Goal: Task Accomplishment & Management: Use online tool/utility

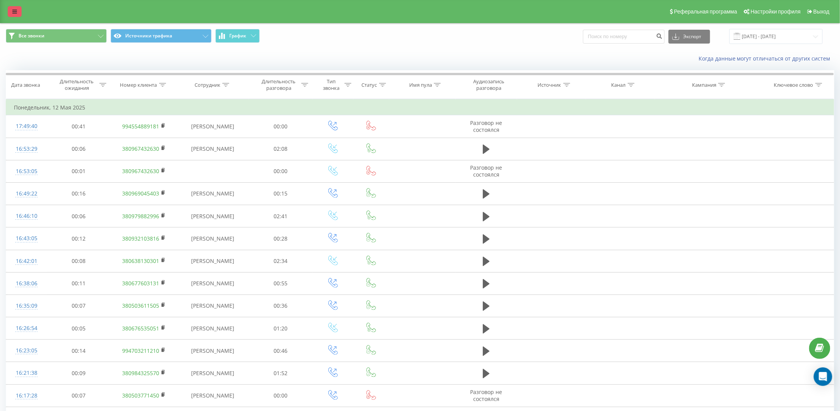
click at [13, 13] on icon at bounding box center [14, 11] width 5 height 5
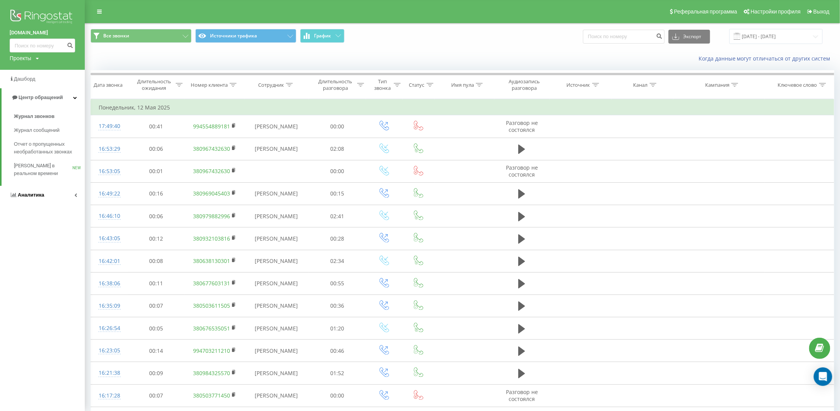
click at [28, 196] on span "Аналитика" at bounding box center [31, 195] width 27 height 6
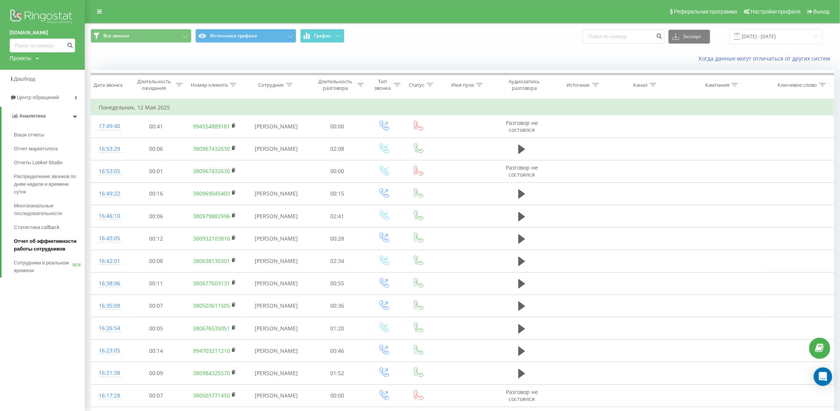
click at [30, 245] on span "Отчет об эффективности работы сотрудников" at bounding box center [47, 244] width 67 height 15
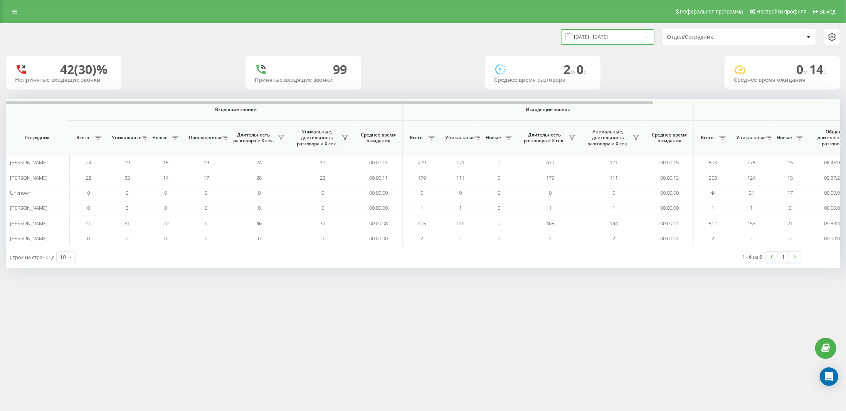
click at [600, 39] on input "21.07.2025 - 21.08.2025" at bounding box center [607, 36] width 93 height 15
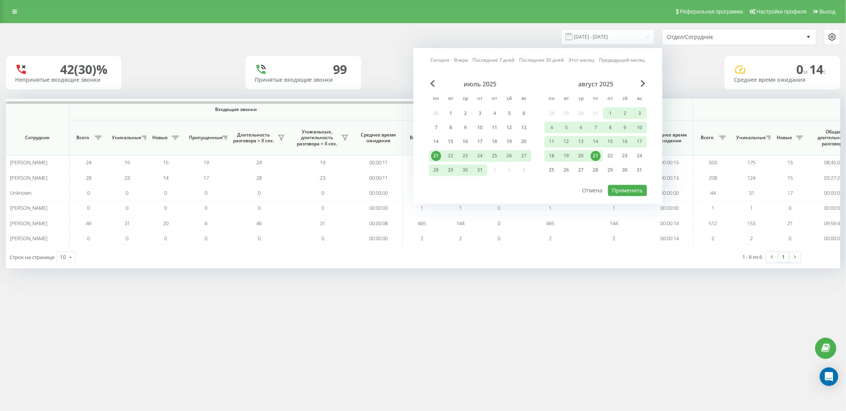
click at [438, 60] on link "Сегодня" at bounding box center [440, 59] width 19 height 7
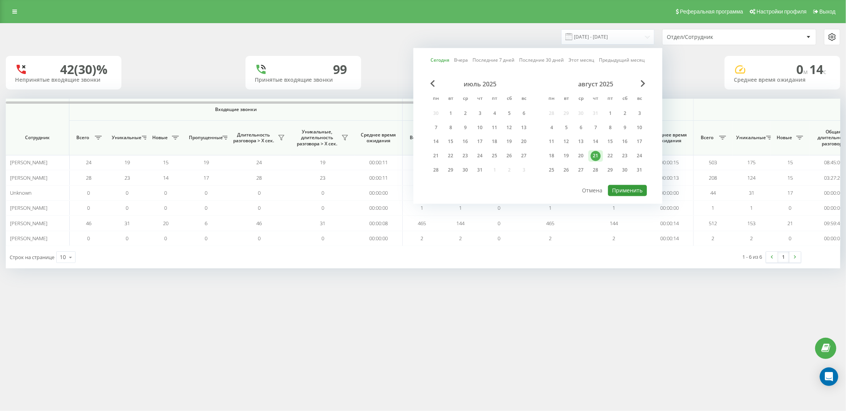
click at [631, 189] on button "Применить" at bounding box center [627, 190] width 39 height 11
type input "[DATE] - [DATE]"
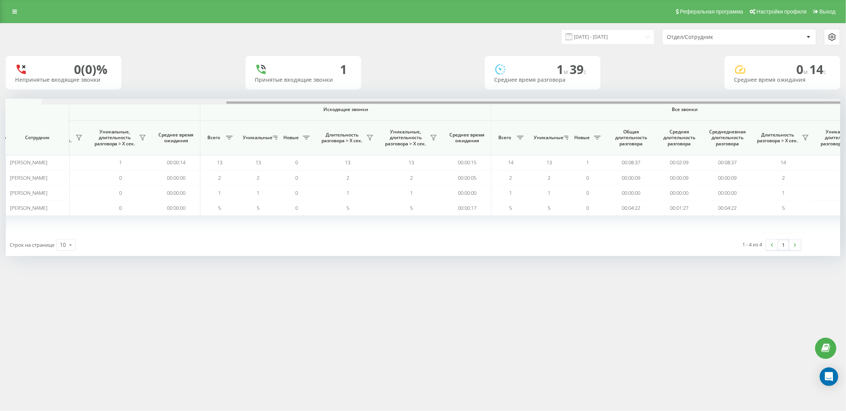
scroll to position [0, 240]
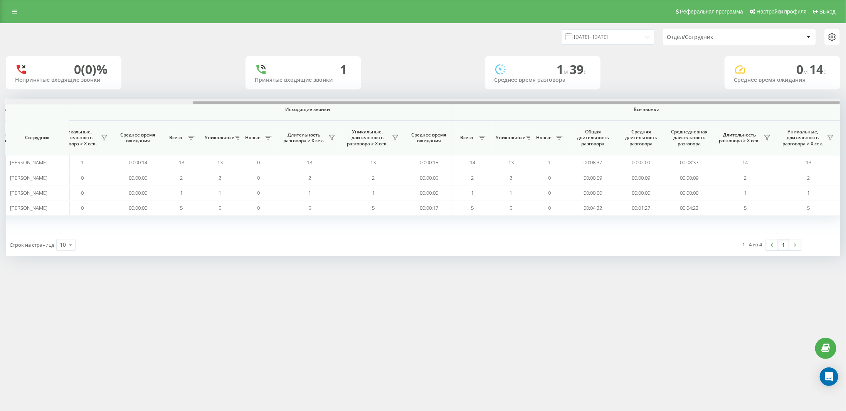
drag, startPoint x: 516, startPoint y: 102, endPoint x: 720, endPoint y: 105, distance: 204.2
click at [720, 105] on div "Входящие звонки Исходящие звонки Все звонки Сотрудник Всего Уникальные Новые Пр…" at bounding box center [423, 166] width 834 height 135
click at [767, 136] on icon at bounding box center [767, 137] width 6 height 6
click at [706, 163] on label "более 30 секунд" at bounding box center [719, 165] width 86 height 7
radio input "true"
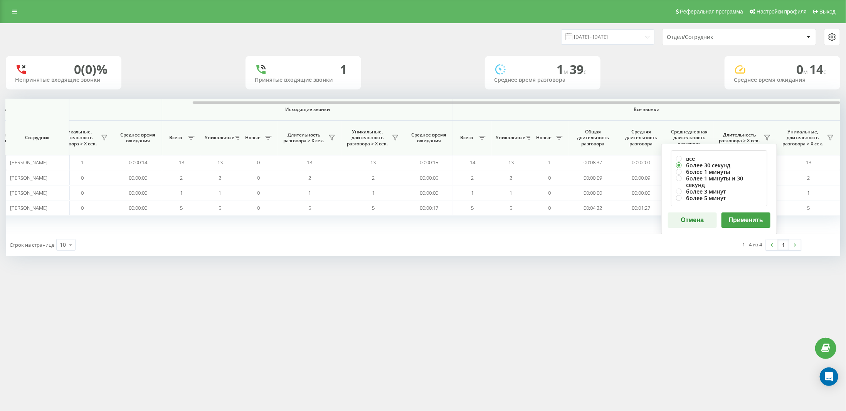
click at [746, 212] on button "Применить" at bounding box center [745, 219] width 49 height 15
drag, startPoint x: 589, startPoint y: 102, endPoint x: 801, endPoint y: 104, distance: 212.3
click at [801, 104] on div at bounding box center [423, 102] width 834 height 6
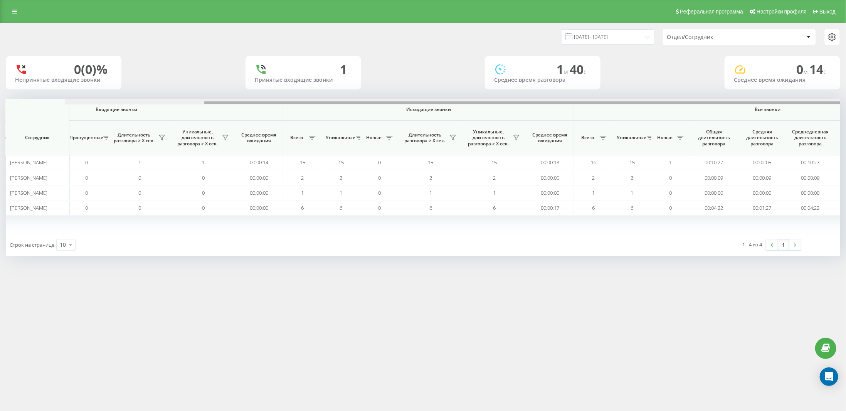
scroll to position [0, 240]
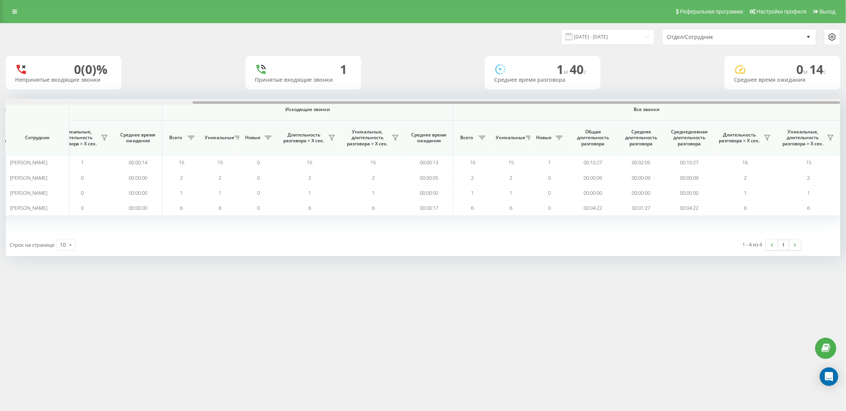
drag, startPoint x: 569, startPoint y: 103, endPoint x: 837, endPoint y: 97, distance: 267.4
click at [836, 98] on div "21.08.2025 - 21.08.2025 Отдел/Сотрудник 0 (0)% Непринятые входящие звонки 1 При…" at bounding box center [423, 139] width 834 height 232
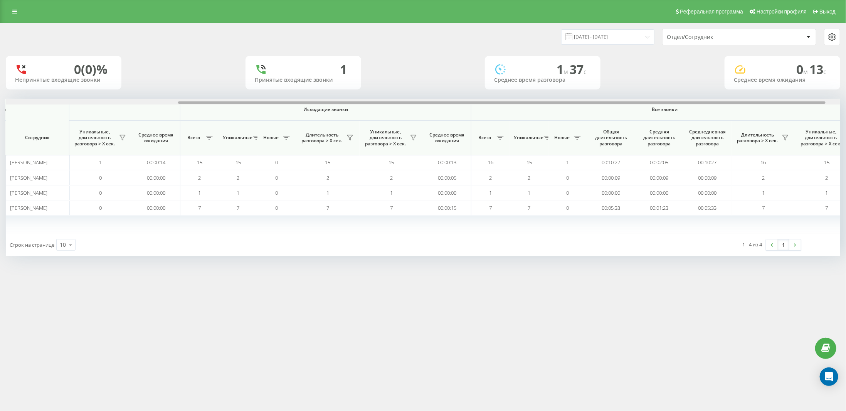
scroll to position [0, 240]
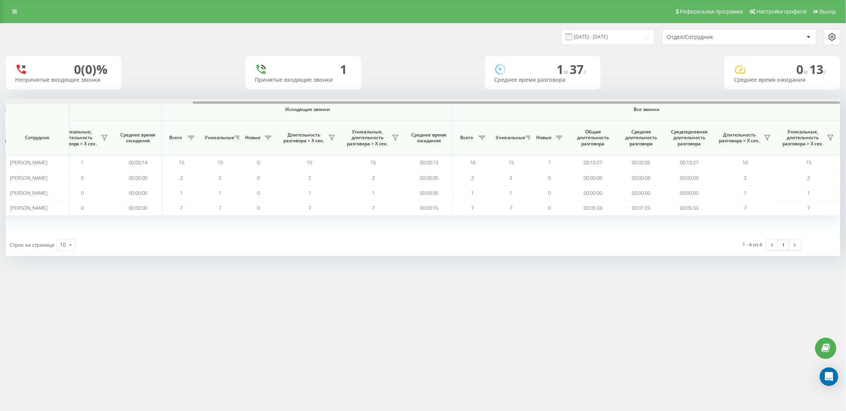
drag, startPoint x: 628, startPoint y: 102, endPoint x: 819, endPoint y: 101, distance: 191.1
click at [819, 101] on div at bounding box center [423, 102] width 834 height 6
click at [766, 137] on icon at bounding box center [767, 137] width 6 height 6
click at [719, 164] on label "более 30 секунд" at bounding box center [719, 165] width 86 height 7
radio input "true"
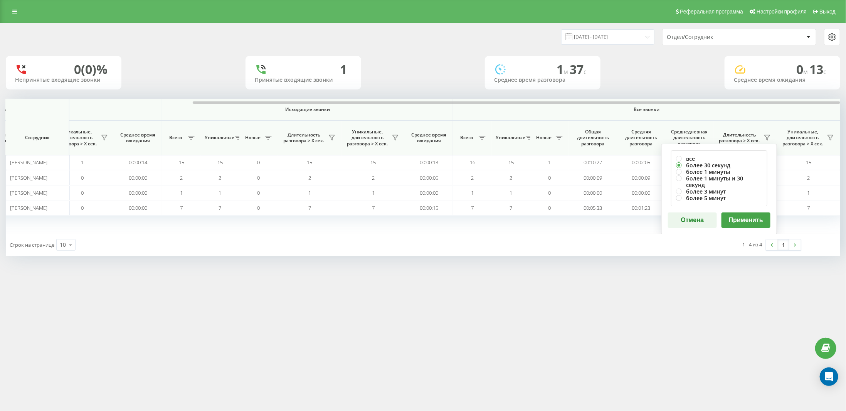
click at [746, 212] on button "Применить" at bounding box center [745, 219] width 49 height 15
drag, startPoint x: 625, startPoint y: 101, endPoint x: 845, endPoint y: 102, distance: 220.0
click at [845, 102] on div "21.08.2025 - 21.08.2025 Отдел/Сотрудник 0 (0)% Непринятые входящие звонки 1 При…" at bounding box center [423, 147] width 846 height 248
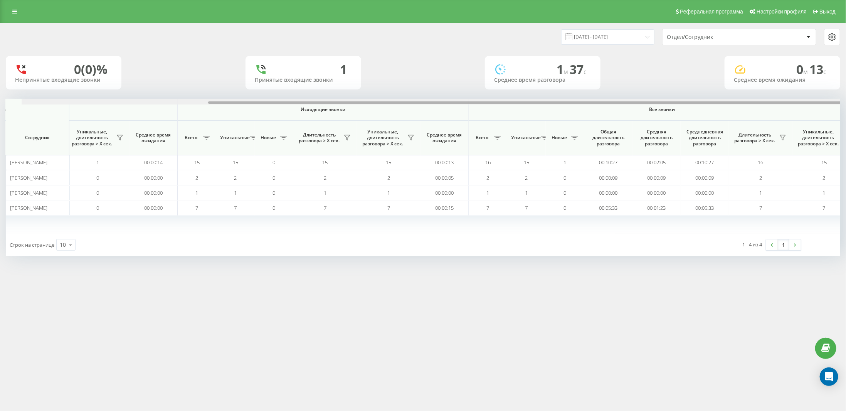
scroll to position [0, 240]
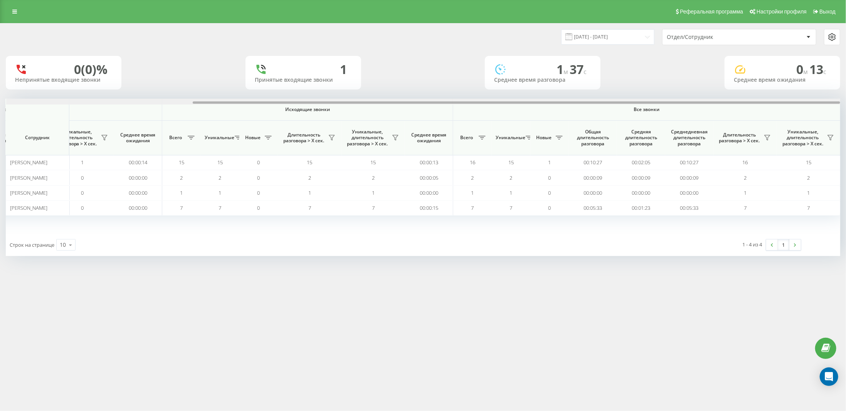
drag, startPoint x: 528, startPoint y: 101, endPoint x: 748, endPoint y: 104, distance: 220.4
click at [748, 104] on div at bounding box center [423, 102] width 834 height 6
click at [766, 136] on icon at bounding box center [767, 137] width 6 height 6
click at [713, 162] on label "более 30 секунд" at bounding box center [719, 165] width 86 height 7
radio input "true"
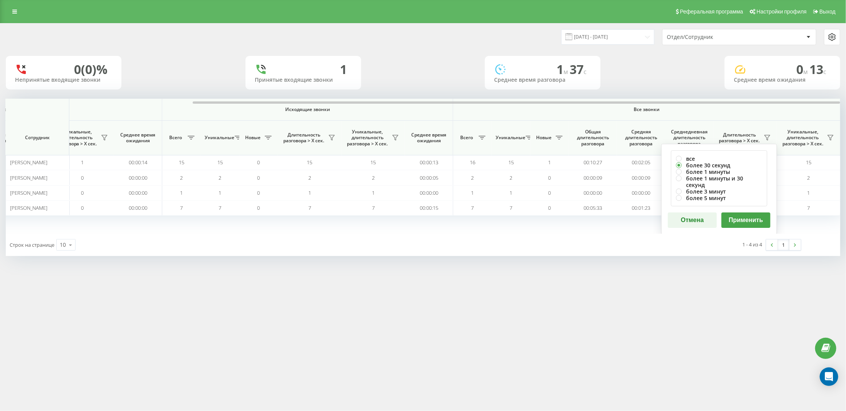
click at [756, 215] on button "Применить" at bounding box center [745, 219] width 49 height 15
drag, startPoint x: 549, startPoint y: 101, endPoint x: 795, endPoint y: 112, distance: 247.1
click at [795, 112] on div "Входящие звонки Исходящие звонки Все звонки Сотрудник Всего Уникальные Новые Пр…" at bounding box center [423, 166] width 834 height 135
drag, startPoint x: 596, startPoint y: 102, endPoint x: 623, endPoint y: 102, distance: 27.0
click at [623, 102] on div at bounding box center [516, 102] width 647 height 2
